Goal: Find specific page/section: Find specific page/section

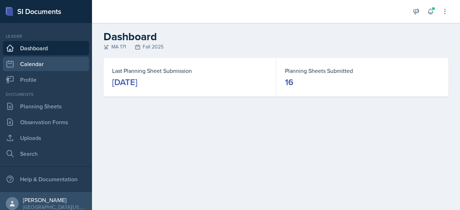
click at [48, 65] on link "Calendar" at bounding box center [46, 64] width 86 height 14
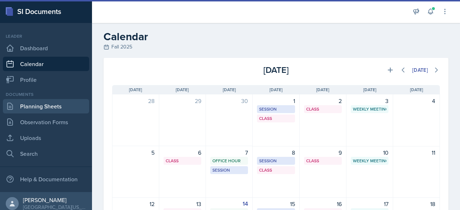
click at [46, 110] on link "Planning Sheets" at bounding box center [46, 106] width 86 height 14
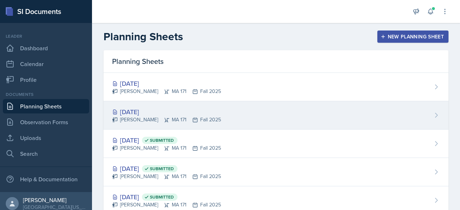
click at [140, 109] on div "[DATE]" at bounding box center [166, 112] width 109 height 10
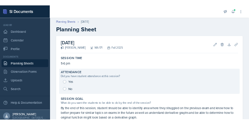
scroll to position [108, 0]
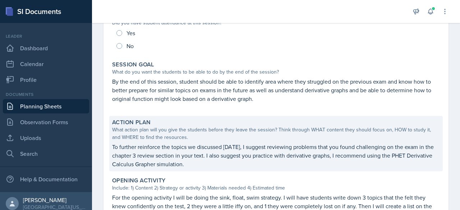
click at [151, 148] on p "To further reinforce the topics we discussed [DATE], I suggest reviewing proble…" at bounding box center [276, 156] width 328 height 26
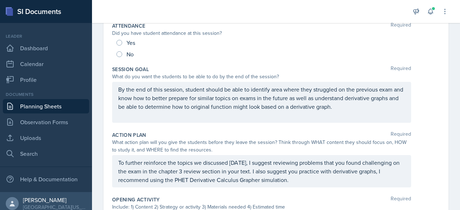
click at [145, 165] on div "To further reinforce the topics we discussed [DATE], I suggest reviewing proble…" at bounding box center [261, 171] width 299 height 32
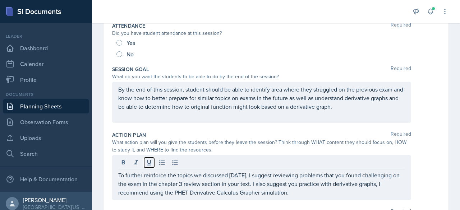
click at [145, 165] on button at bounding box center [149, 163] width 10 height 10
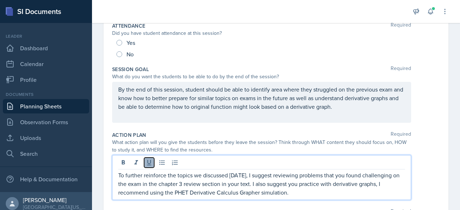
click at [148, 162] on icon at bounding box center [149, 162] width 7 height 7
click at [150, 183] on p "To further reinforce the topics we discussed [DATE], I suggest reviewing proble…" at bounding box center [261, 184] width 287 height 26
click at [151, 183] on p "To further reinforce the topics we discussed [DATE], I suggest reviewing proble…" at bounding box center [261, 184] width 287 height 26
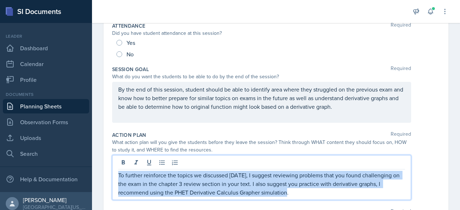
click at [151, 183] on p "To further reinforce the topics we discussed [DATE], I suggest reviewing proble…" at bounding box center [261, 184] width 287 height 26
copy p "To further reinforce the topics we discussed [DATE], I suggest reviewing proble…"
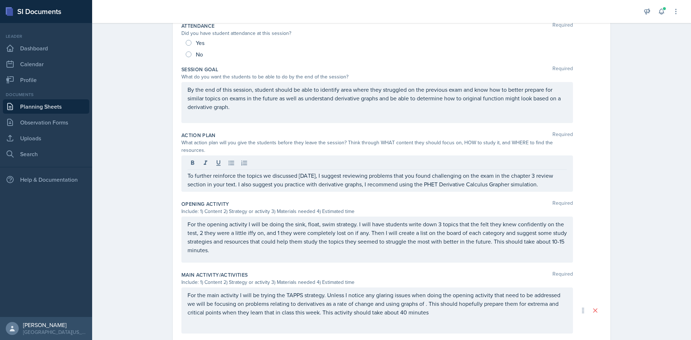
click at [115, 145] on div "Planning Sheets [DATE] Planning Sheet Date [DATE] [DATE] 28 29 30 1 2 3 4 5 6 7…" at bounding box center [391, 202] width 599 height 583
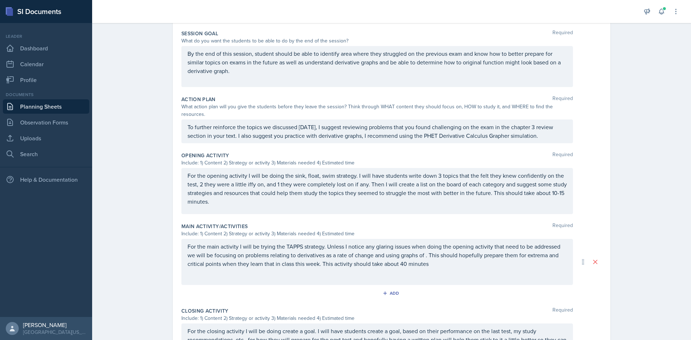
scroll to position [180, 0]
